Goal: Information Seeking & Learning: Check status

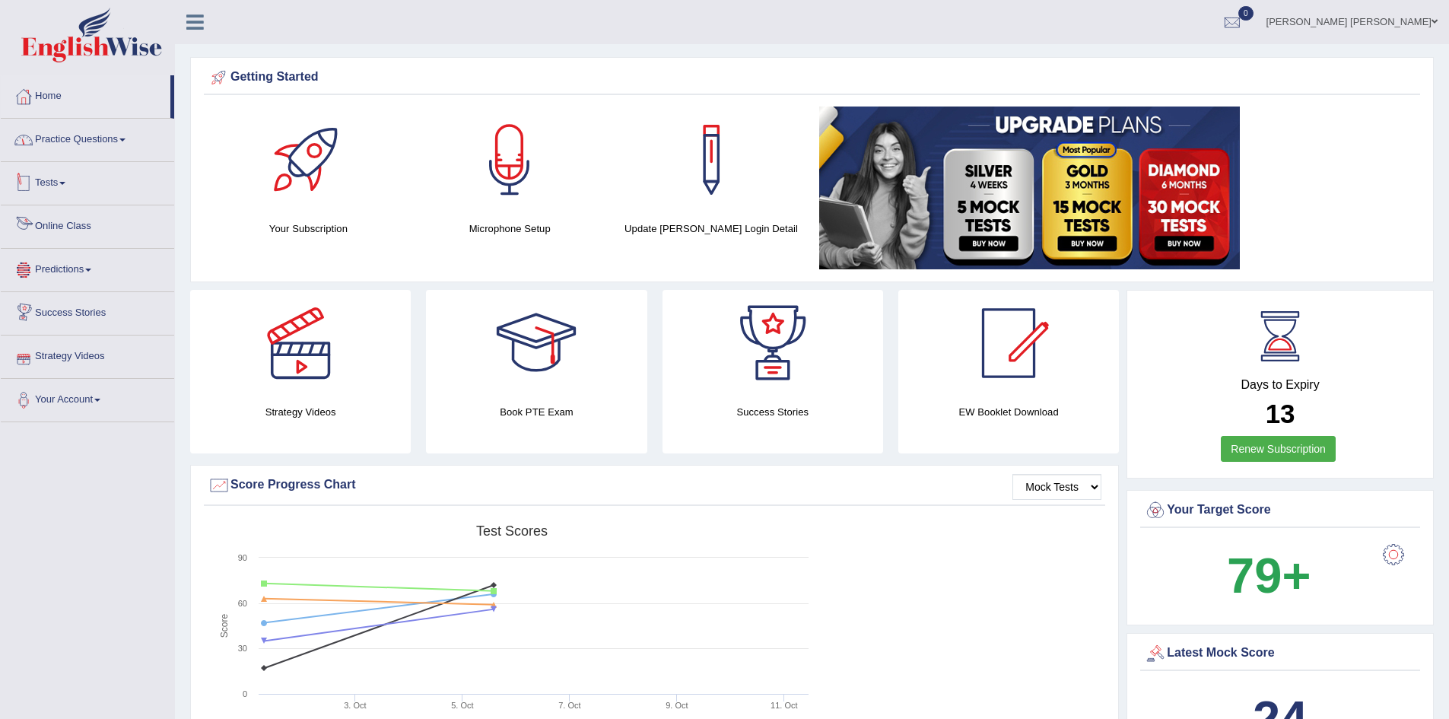
click at [45, 147] on link "Practice Questions" at bounding box center [87, 138] width 173 height 38
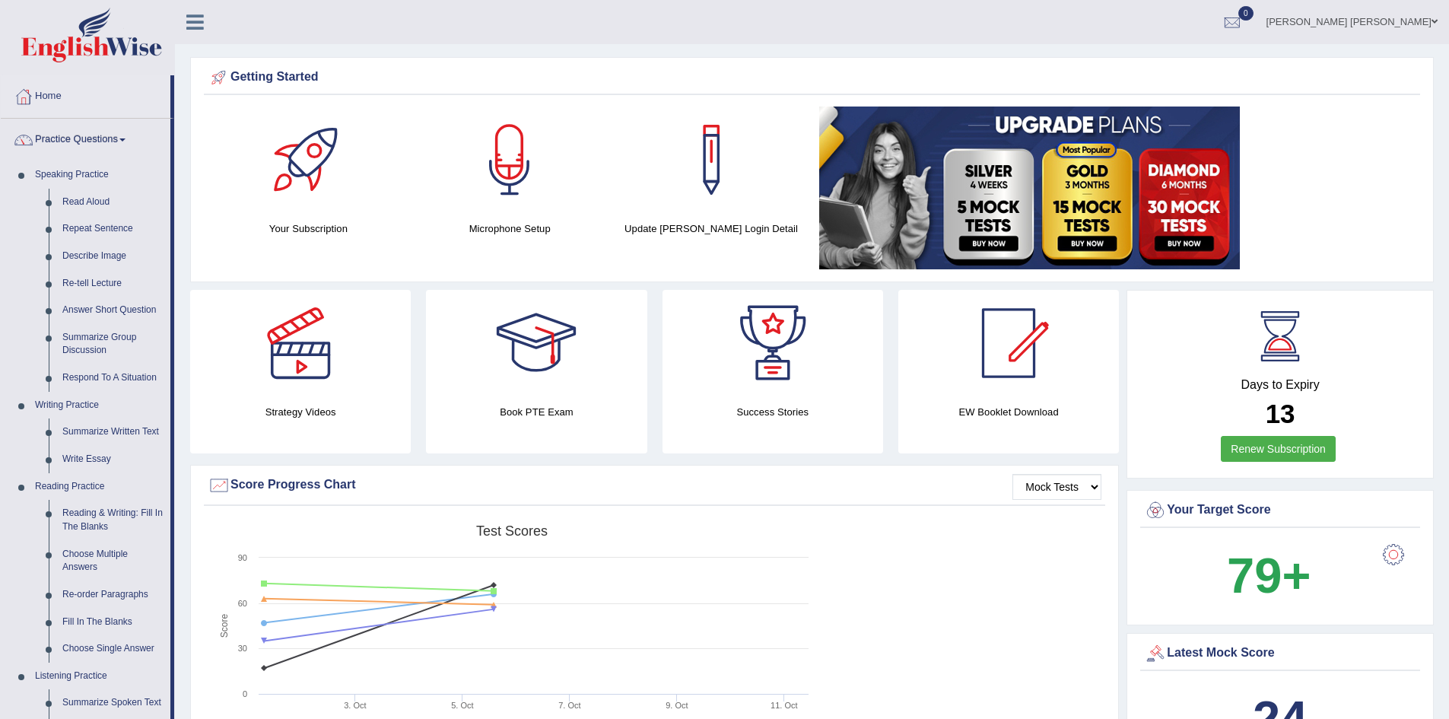
click at [62, 142] on link "Practice Questions" at bounding box center [86, 138] width 170 height 38
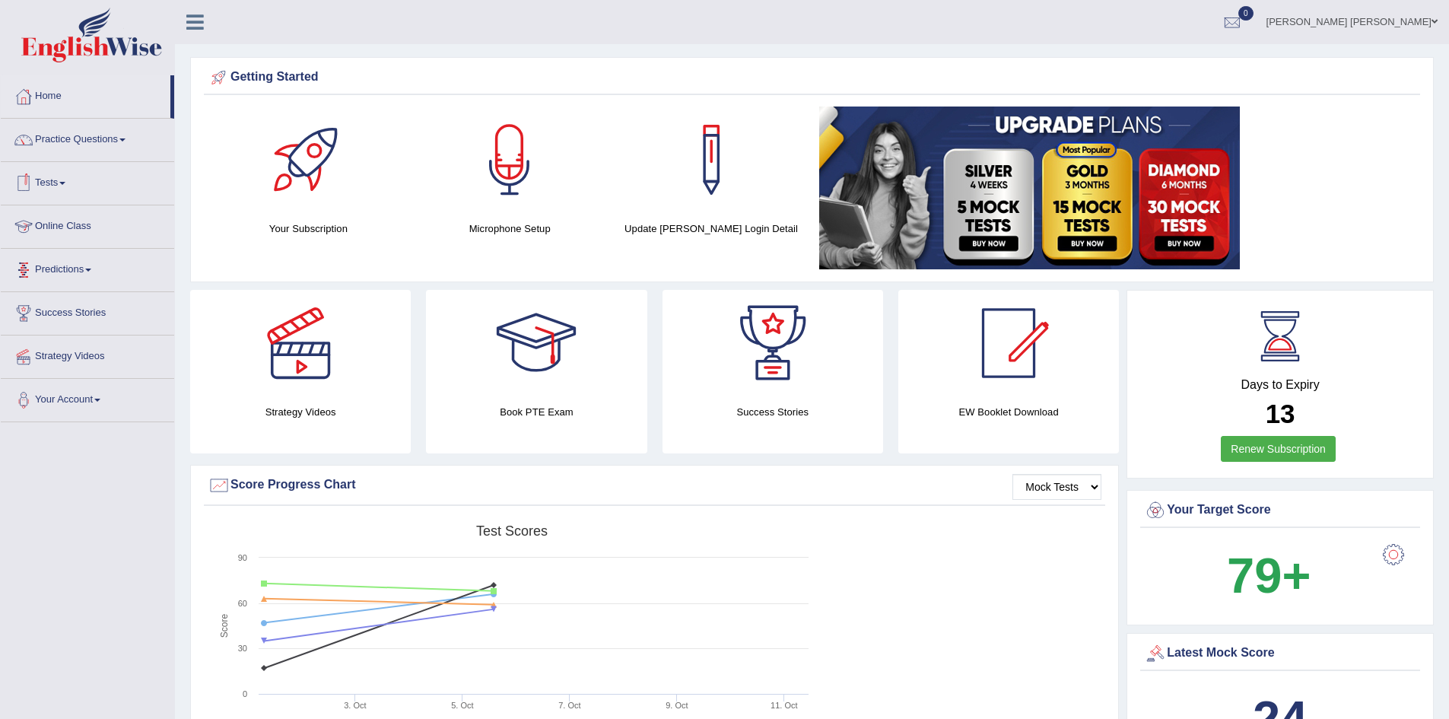
click at [57, 191] on link "Tests" at bounding box center [87, 181] width 173 height 38
click at [49, 264] on link "History" at bounding box center [99, 272] width 142 height 27
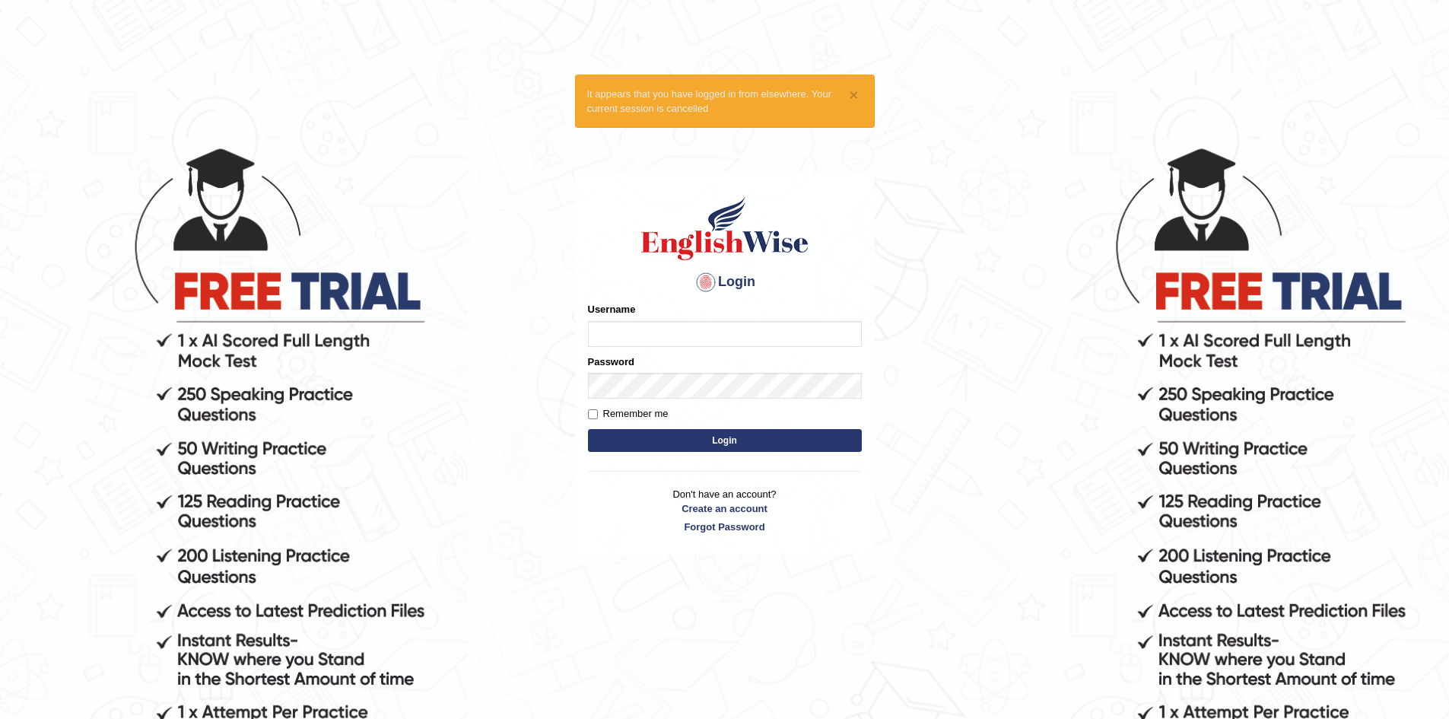
type input "syedfahadhussain"
click at [667, 443] on button "Login" at bounding box center [725, 440] width 274 height 23
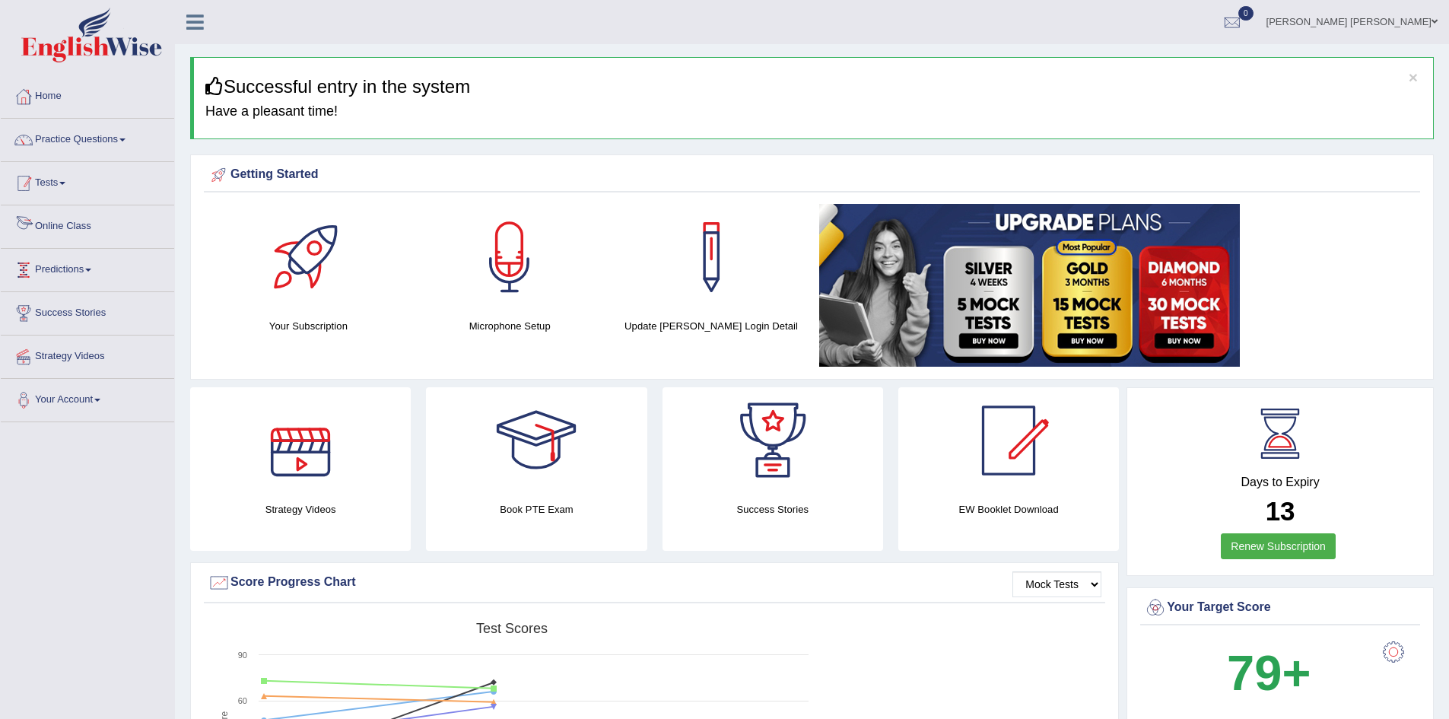
click at [75, 189] on link "Tests" at bounding box center [87, 181] width 173 height 38
click at [70, 269] on link "History" at bounding box center [99, 272] width 142 height 27
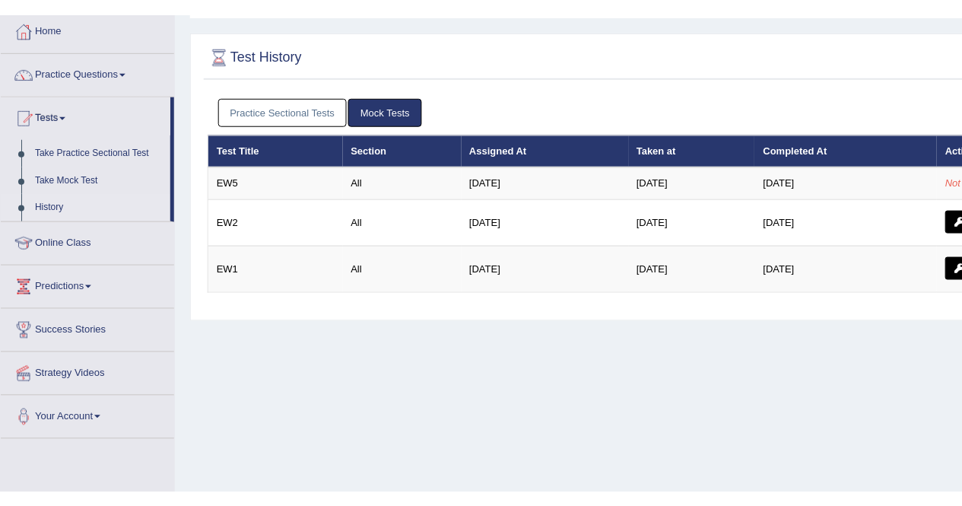
scroll to position [80, 0]
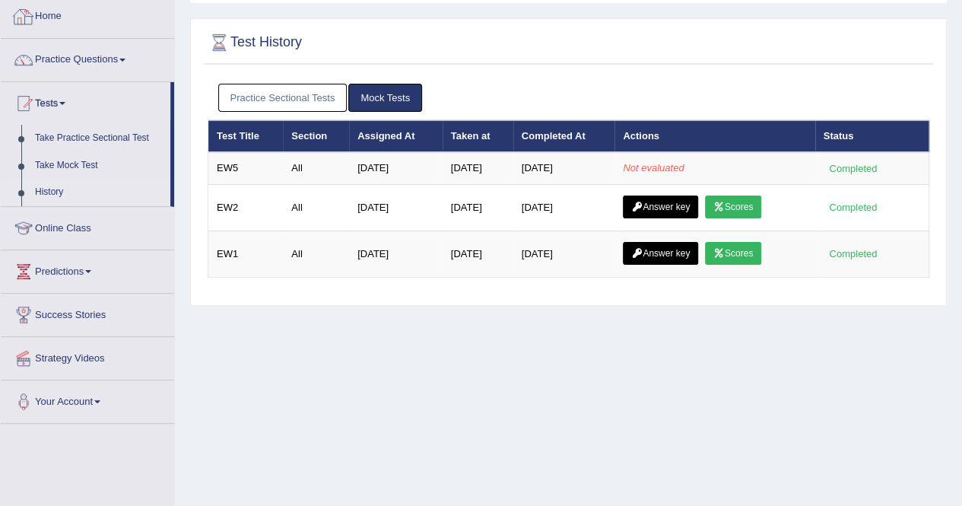
click at [230, 94] on link "Practice Sectional Tests" at bounding box center [282, 98] width 129 height 28
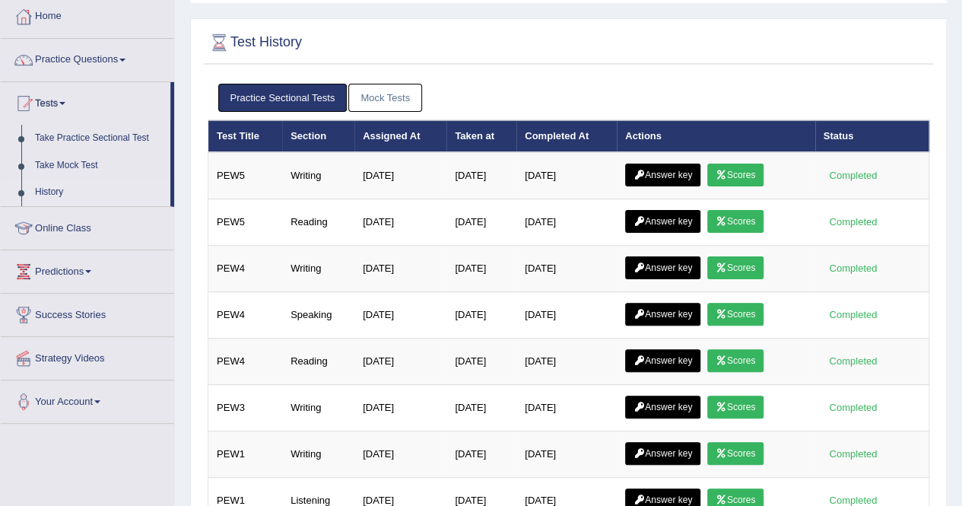
click at [411, 109] on link "Mock Tests" at bounding box center [385, 98] width 74 height 28
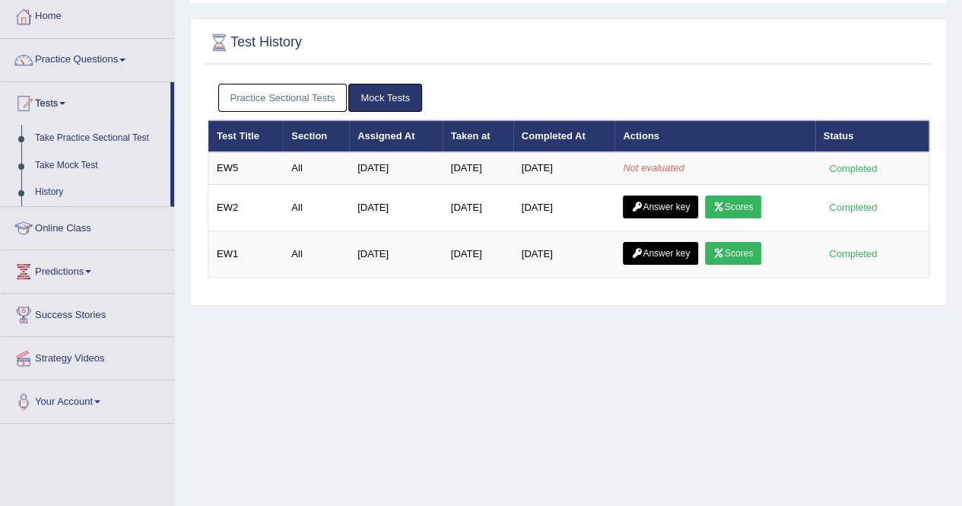
click at [303, 92] on link "Practice Sectional Tests" at bounding box center [282, 98] width 129 height 28
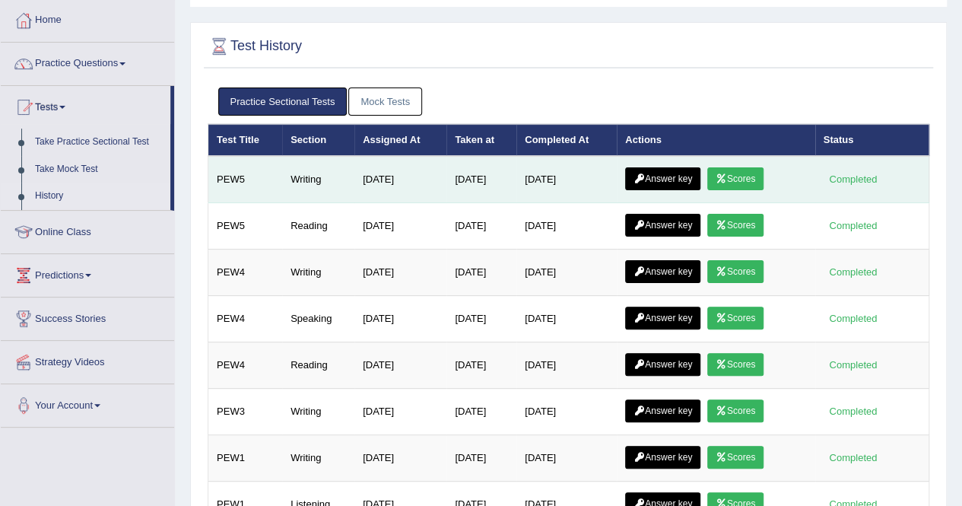
scroll to position [42, 0]
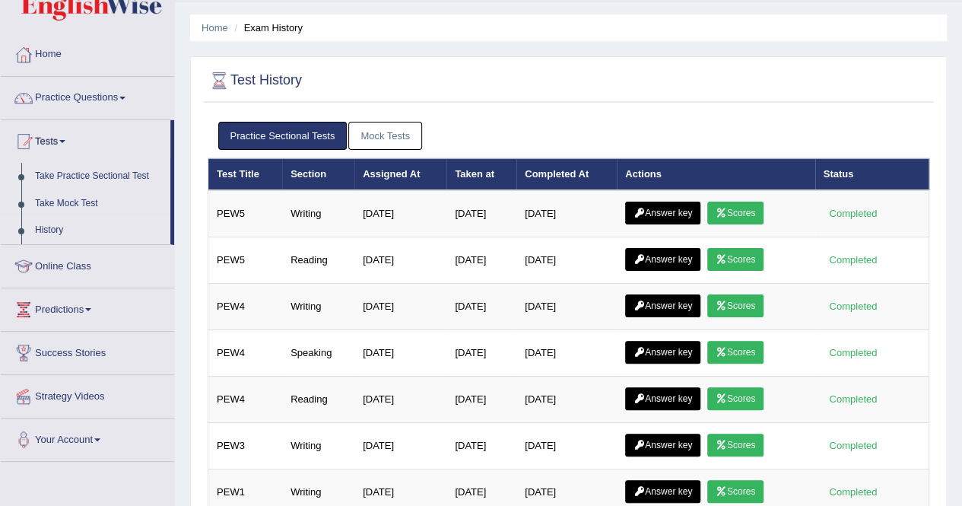
click at [406, 138] on link "Mock Tests" at bounding box center [385, 136] width 74 height 28
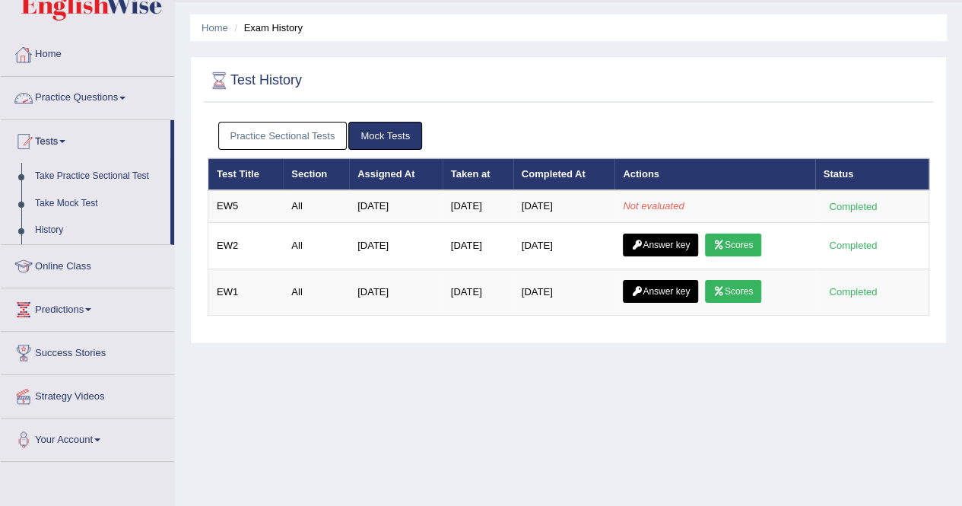
click at [33, 56] on div at bounding box center [23, 54] width 23 height 23
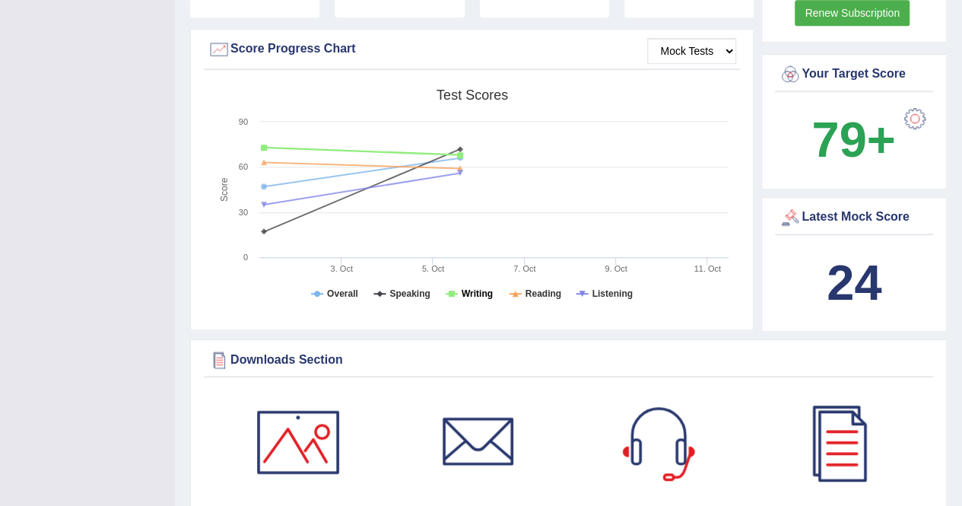
scroll to position [457, 0]
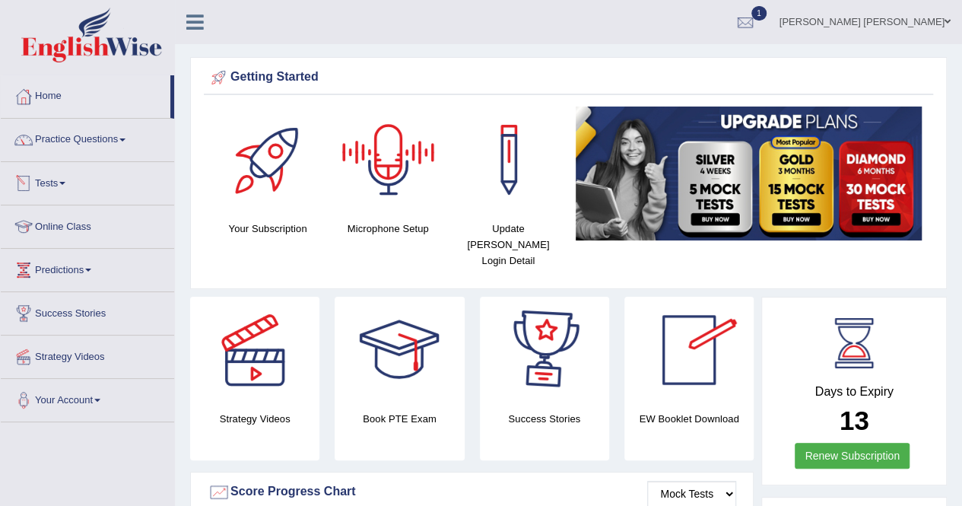
click at [33, 180] on div at bounding box center [23, 183] width 23 height 23
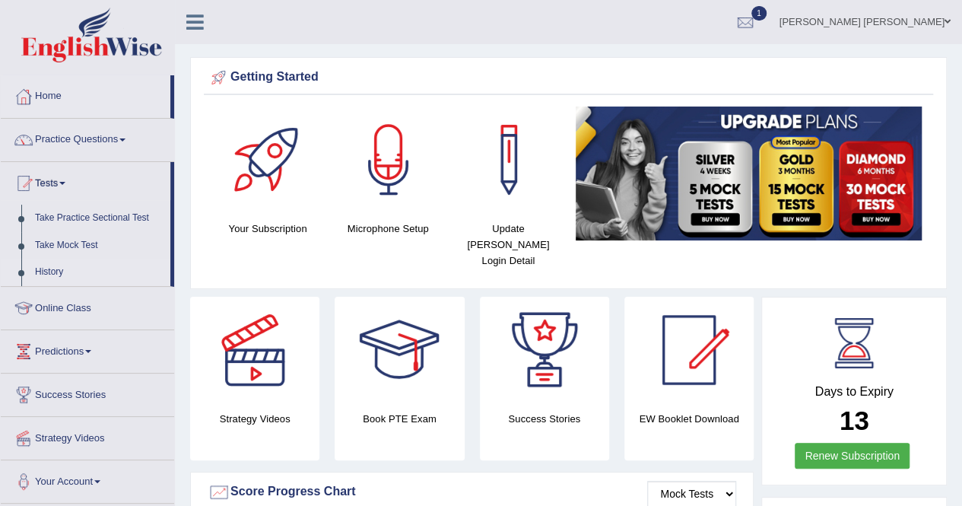
click at [77, 274] on link "History" at bounding box center [99, 272] width 142 height 27
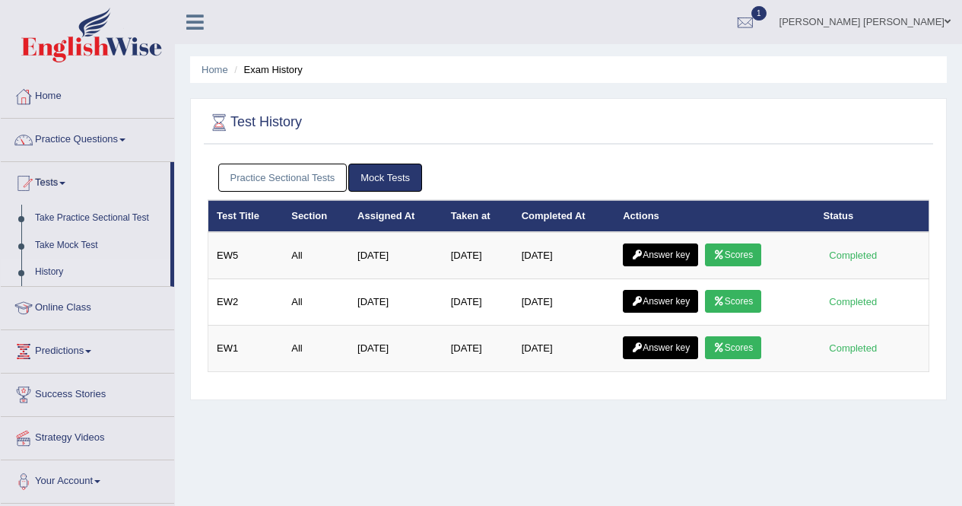
click at [756, 255] on link "Scores" at bounding box center [733, 254] width 56 height 23
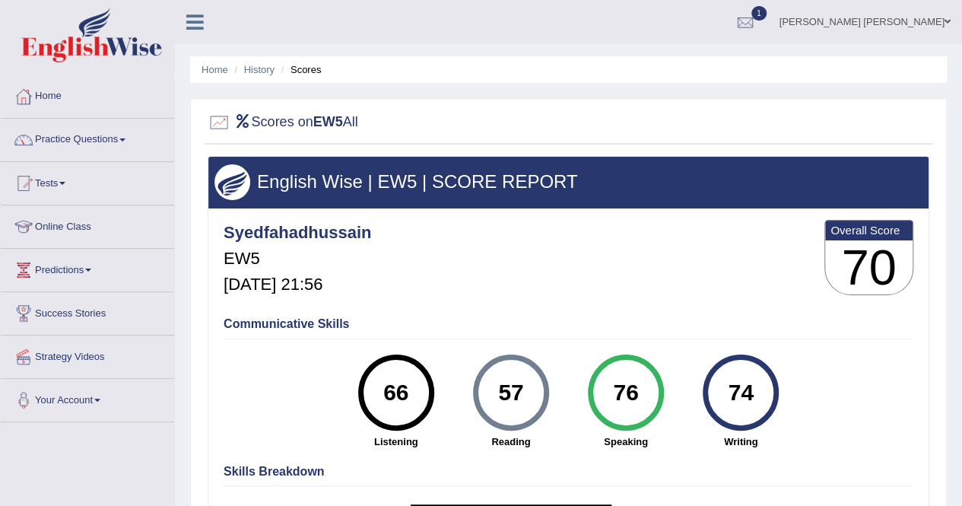
click at [258, 75] on li "History" at bounding box center [253, 69] width 44 height 14
click at [257, 65] on link "History" at bounding box center [259, 69] width 30 height 11
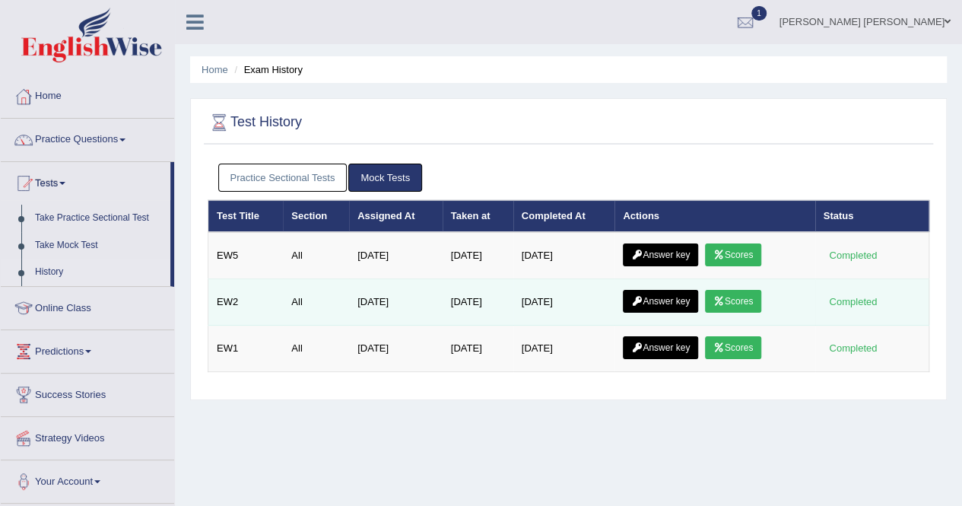
click at [751, 302] on link "Scores" at bounding box center [733, 301] width 56 height 23
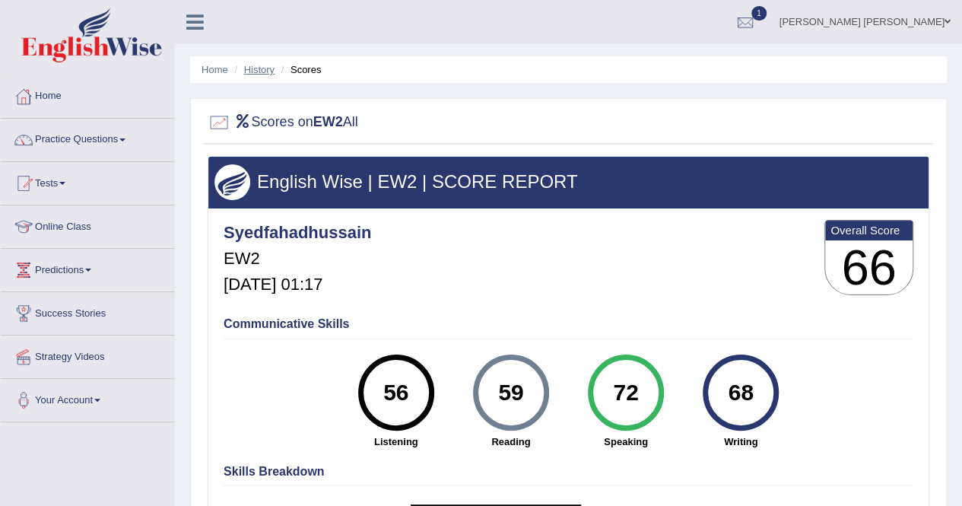
click at [262, 69] on link "History" at bounding box center [259, 69] width 30 height 11
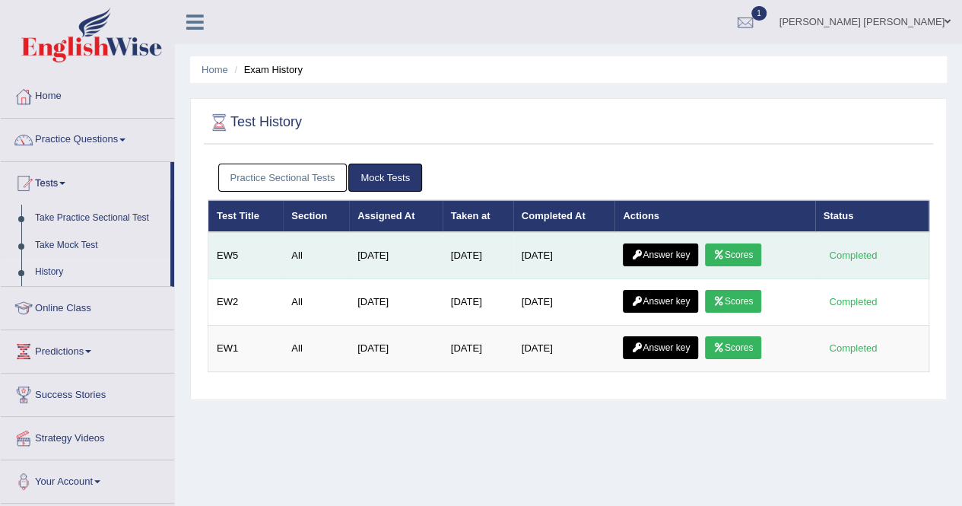
click at [733, 252] on link "Scores" at bounding box center [733, 254] width 56 height 23
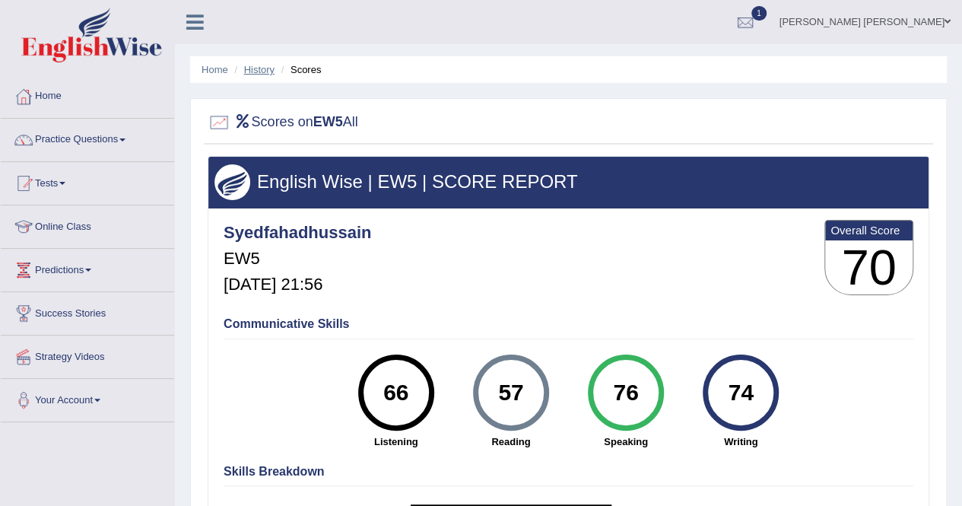
click at [262, 66] on link "History" at bounding box center [259, 69] width 30 height 11
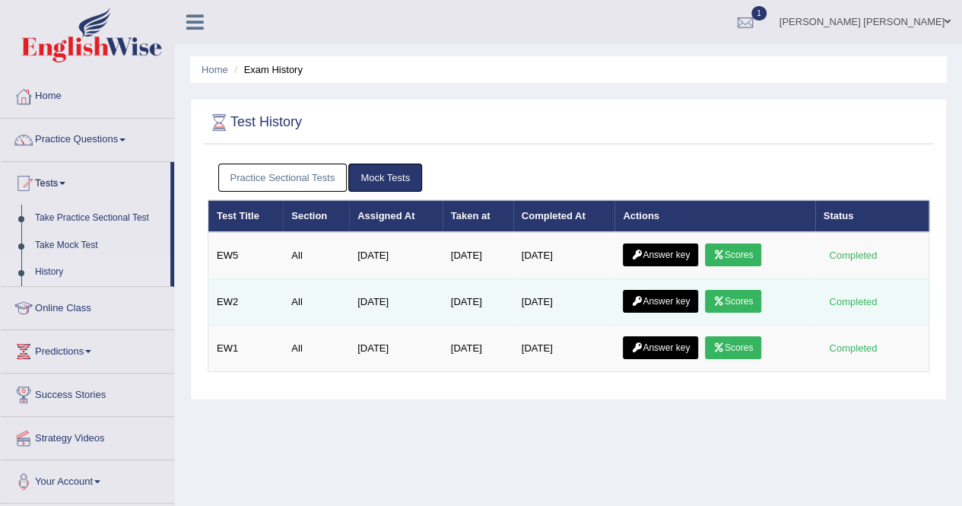
click at [729, 306] on link "Scores" at bounding box center [733, 301] width 56 height 23
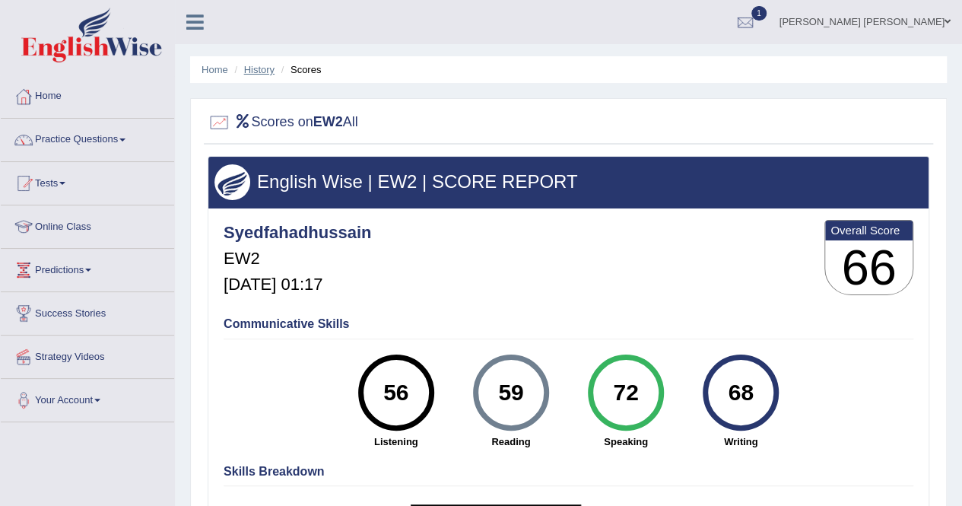
click at [267, 68] on link "History" at bounding box center [259, 69] width 30 height 11
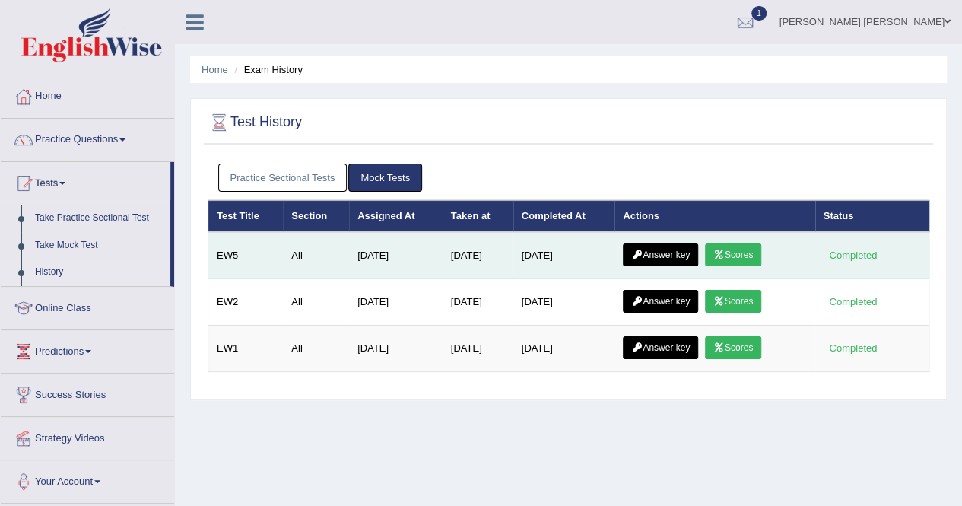
click at [733, 251] on link "Scores" at bounding box center [733, 254] width 56 height 23
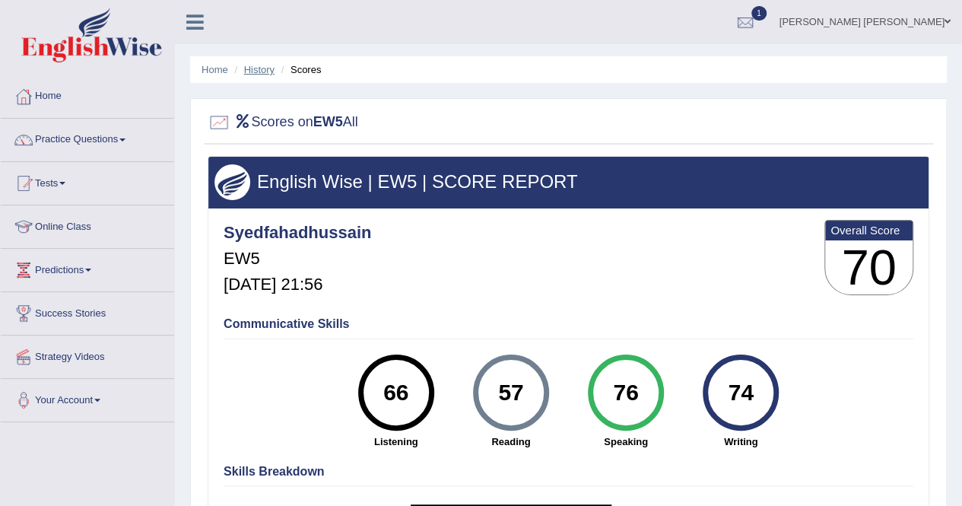
click at [262, 68] on link "History" at bounding box center [259, 69] width 30 height 11
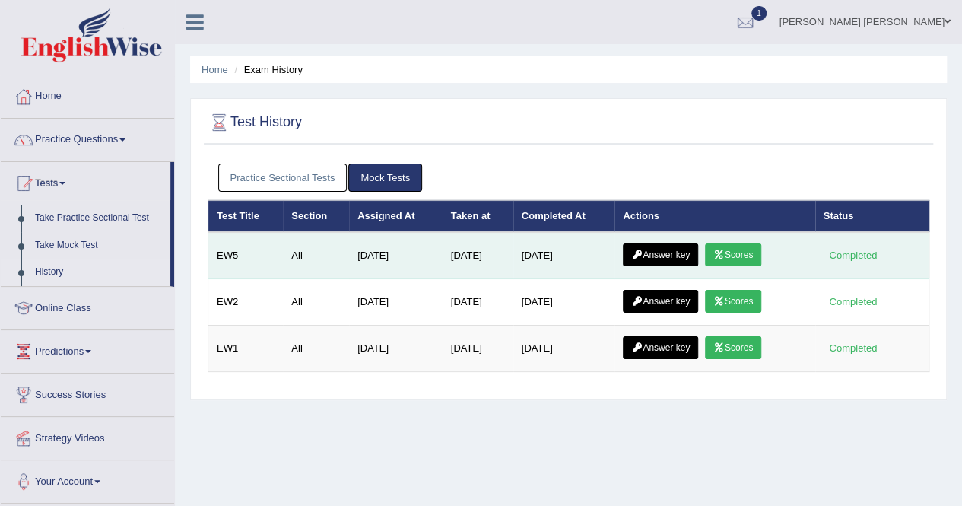
click at [663, 247] on link "Answer key" at bounding box center [660, 254] width 75 height 23
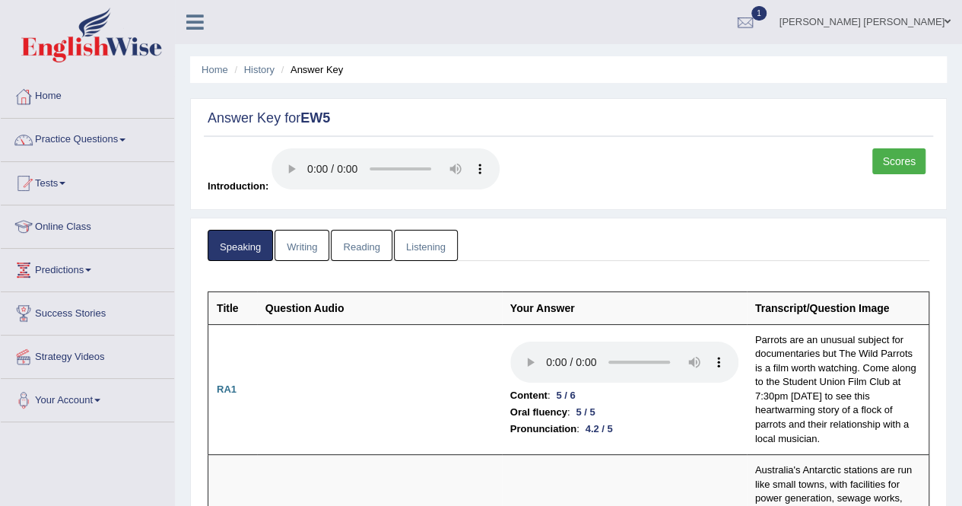
click at [315, 250] on link "Writing" at bounding box center [302, 245] width 55 height 31
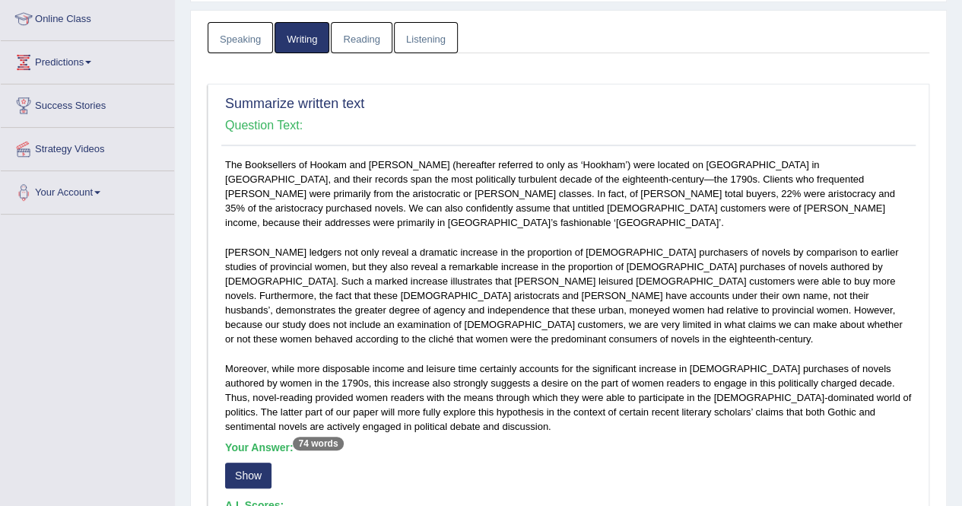
scroll to position [304, 0]
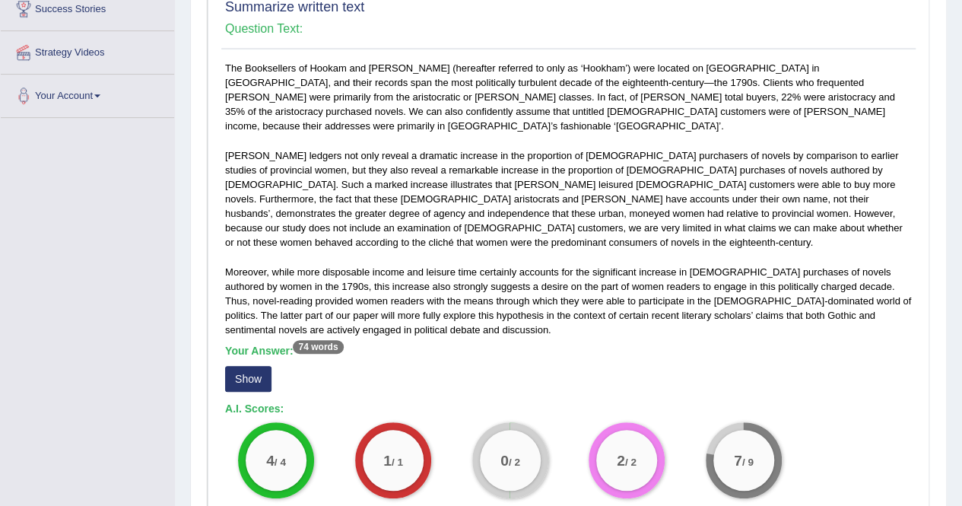
click at [256, 367] on button "Show" at bounding box center [248, 379] width 46 height 26
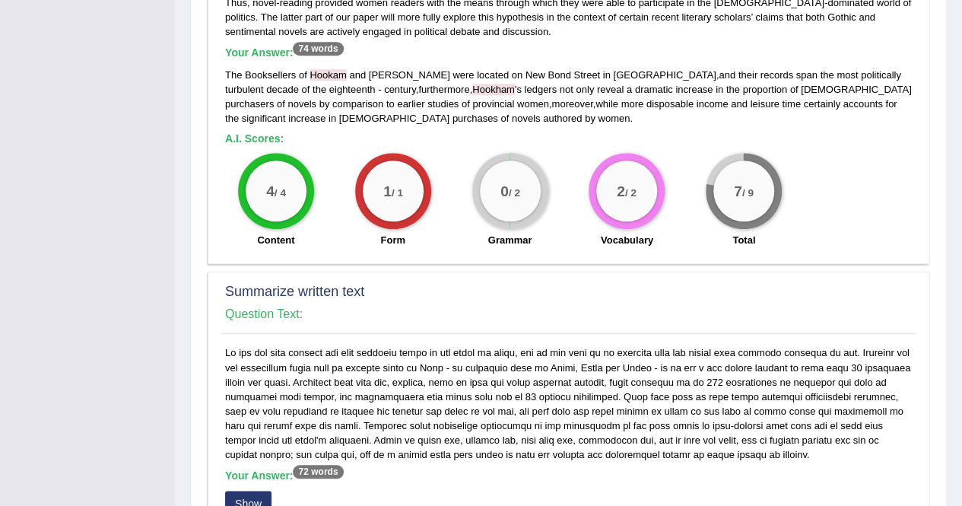
scroll to position [837, 0]
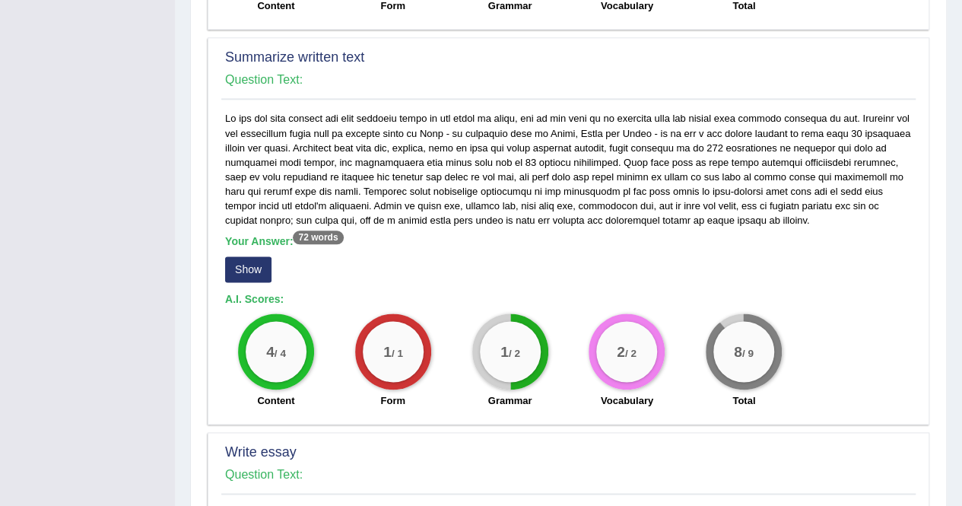
click at [266, 256] on button "Show" at bounding box center [248, 269] width 46 height 26
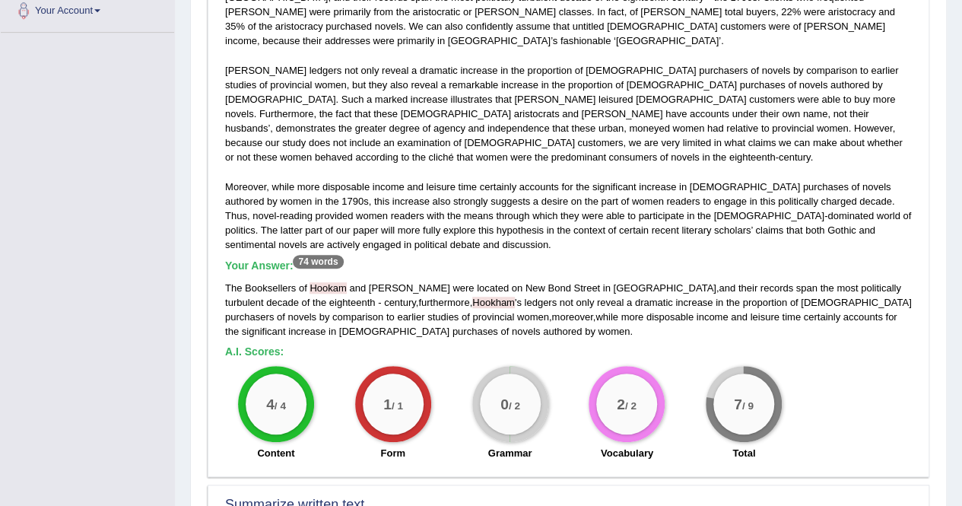
scroll to position [0, 0]
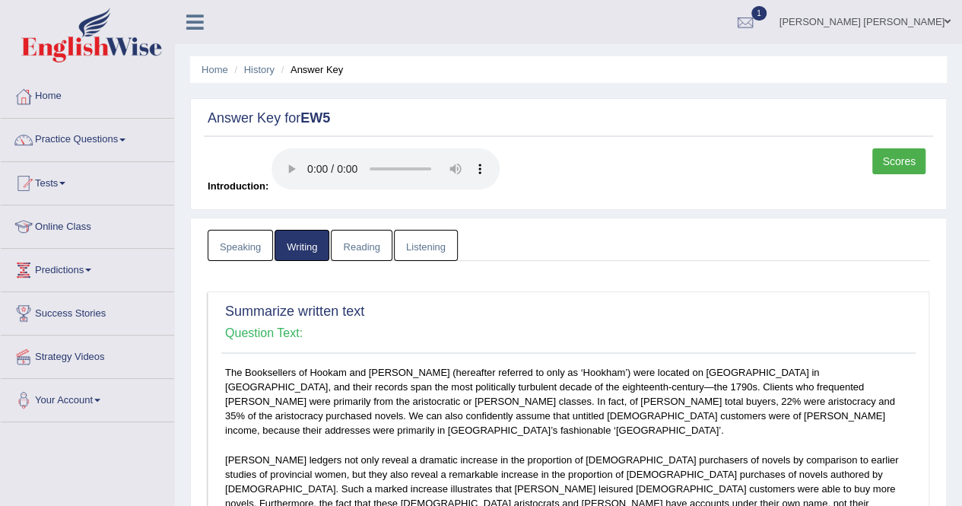
click at [404, 241] on link "Listening" at bounding box center [426, 245] width 64 height 31
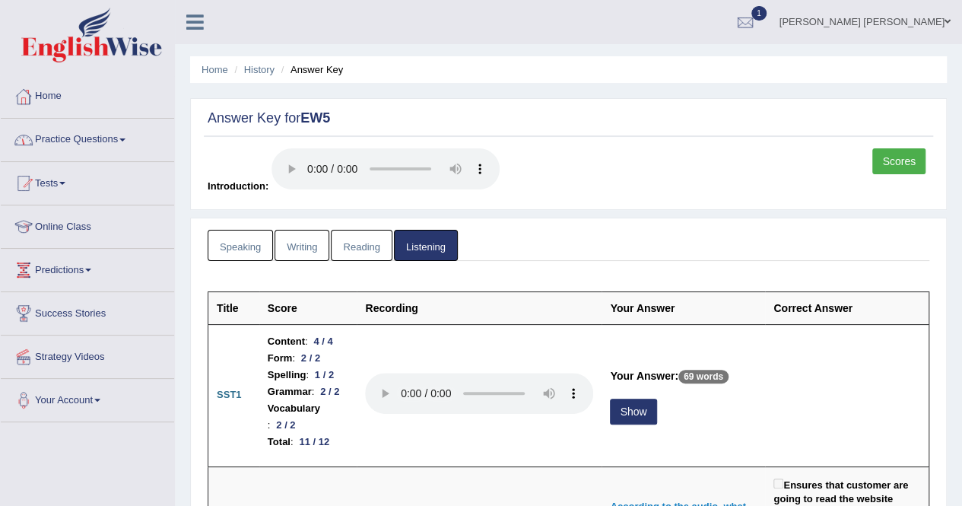
click at [362, 246] on link "Reading" at bounding box center [361, 245] width 61 height 31
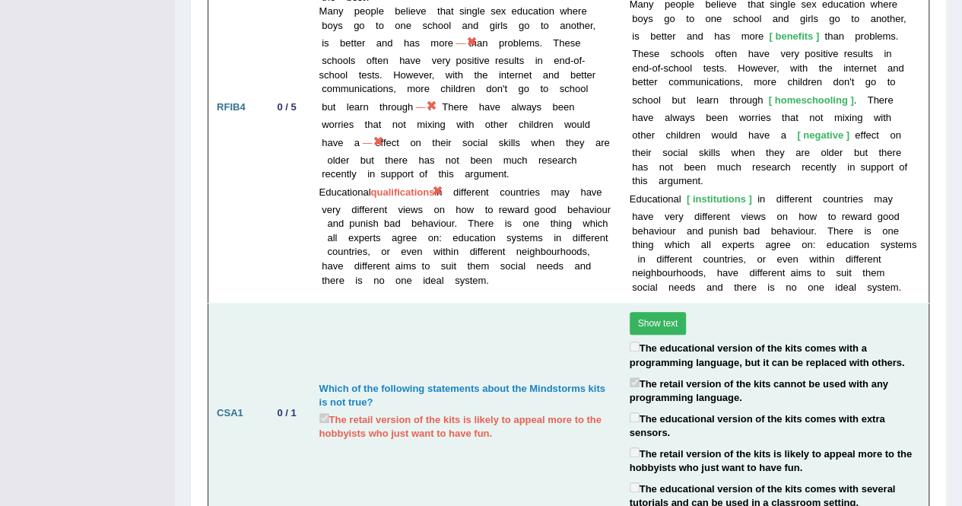
scroll to position [3330, 0]
